Goal: Task Accomplishment & Management: Manage account settings

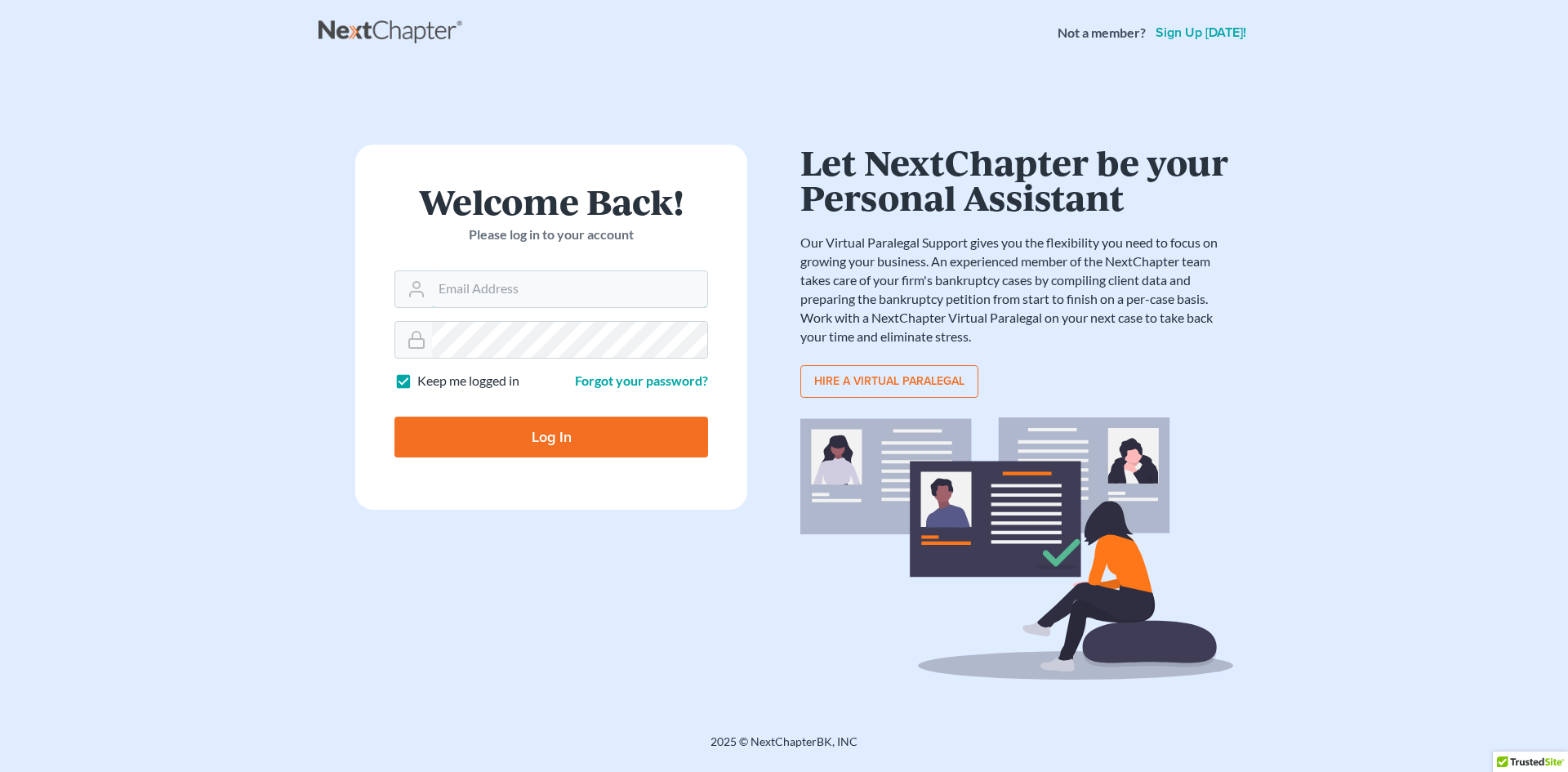
type input "paul@paulgrecolaw.com"
click at [557, 444] on input "Log In" at bounding box center [551, 437] width 313 height 41
type input "Thinking..."
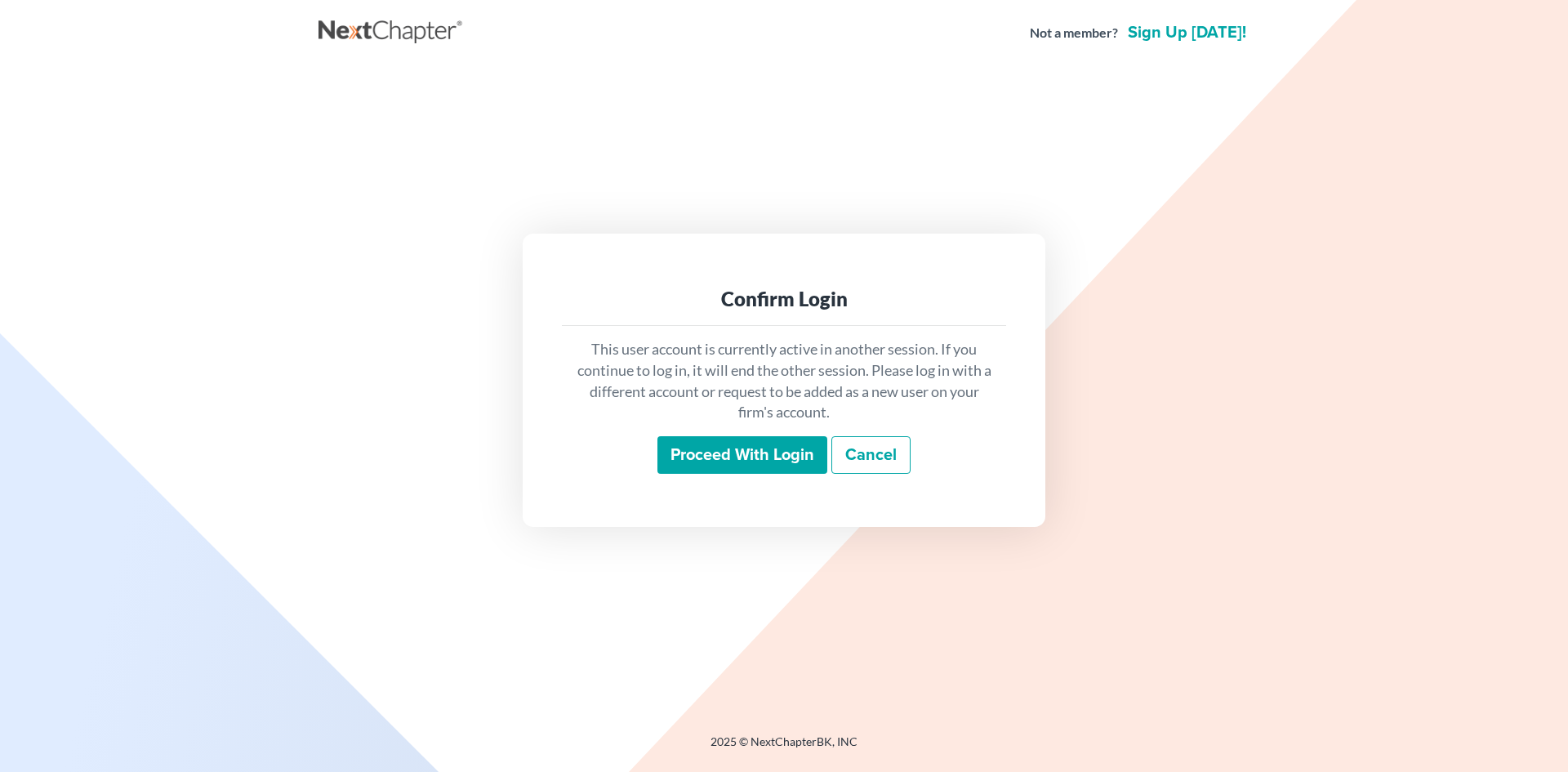
click at [729, 465] on input "Proceed with login" at bounding box center [742, 455] width 170 height 38
